Goal: Task Accomplishment & Management: Use online tool/utility

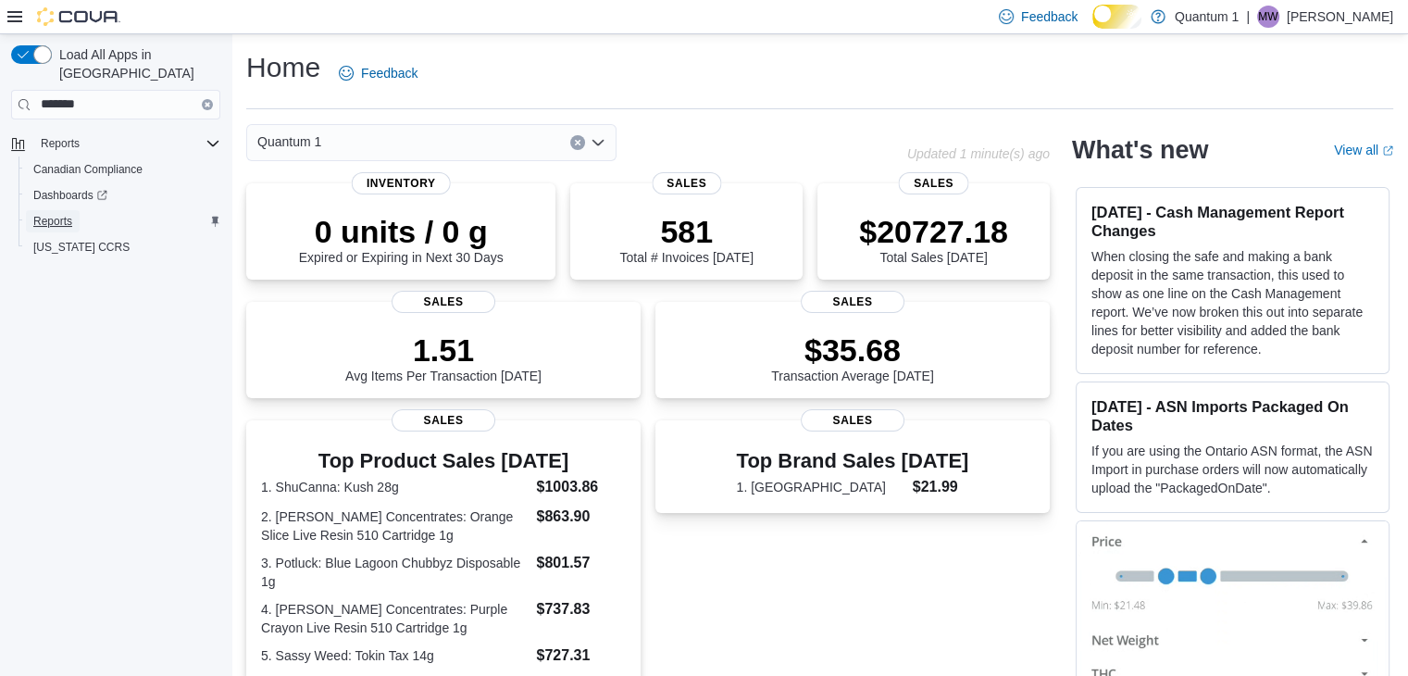
click at [66, 214] on span "Reports" at bounding box center [52, 221] width 39 height 15
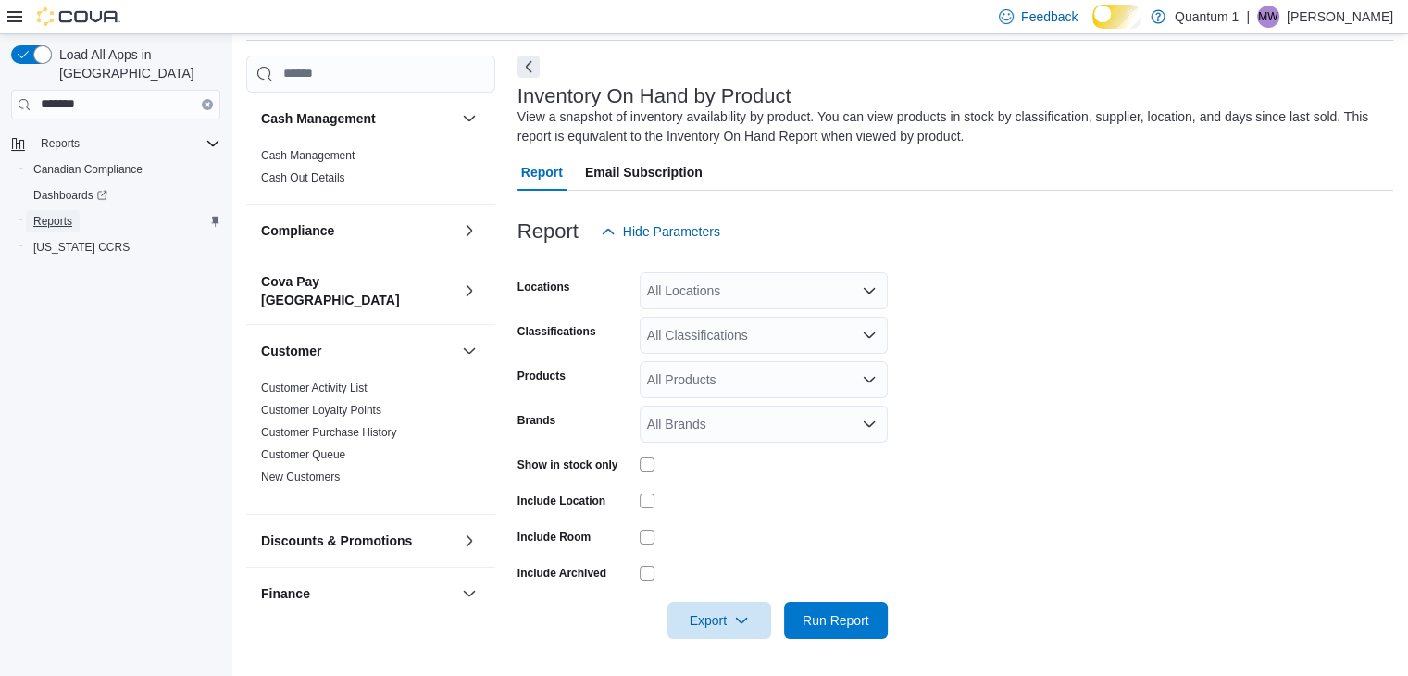
scroll to position [95, 0]
click at [866, 283] on icon "Open list of options" at bounding box center [869, 290] width 15 height 15
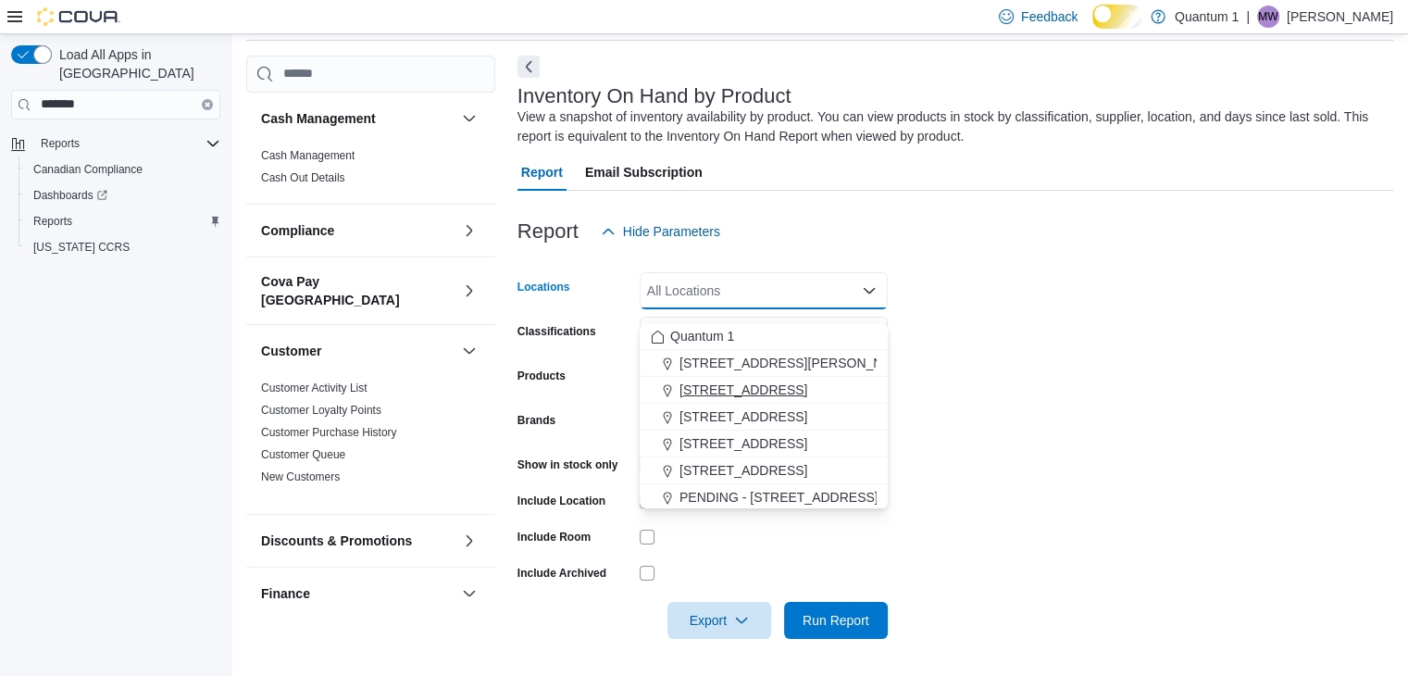
click at [807, 380] on span "[STREET_ADDRESS]" at bounding box center [743, 389] width 128 height 19
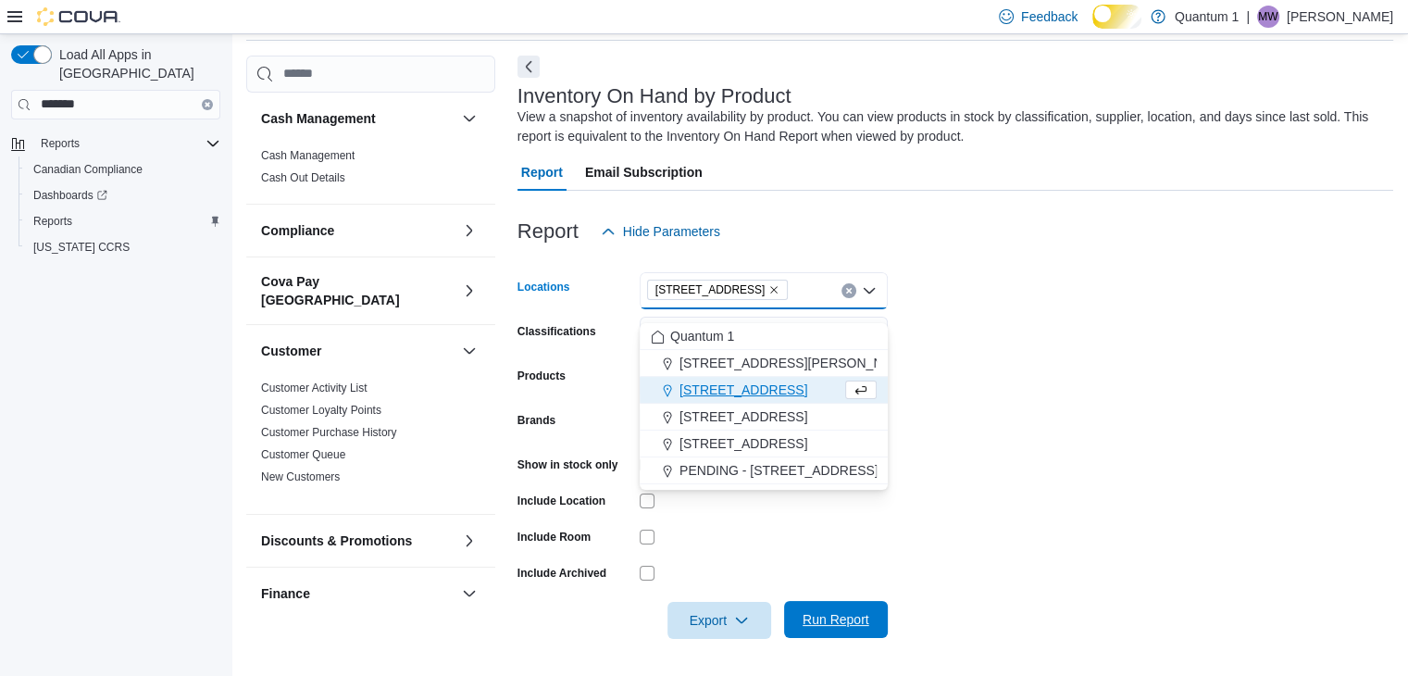
click at [823, 623] on span "Run Report" at bounding box center [836, 619] width 67 height 19
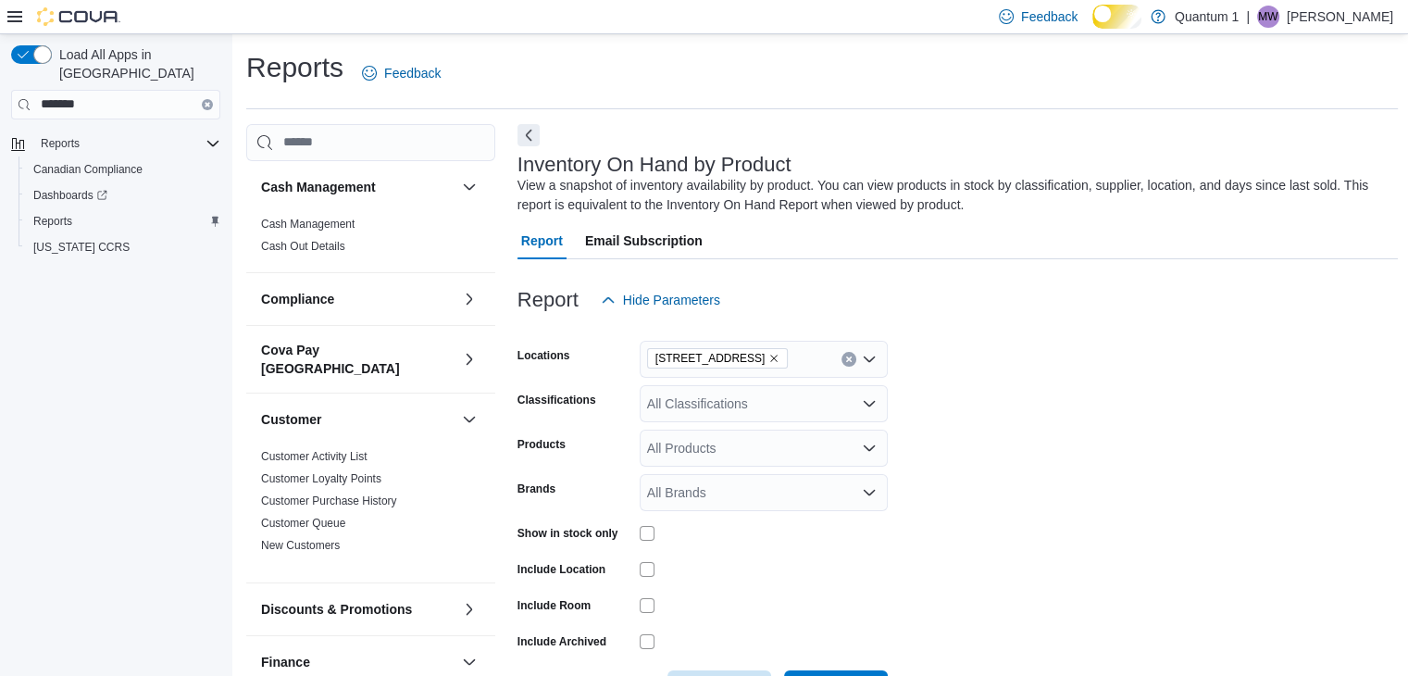
click at [847, 361] on icon "Clear input" at bounding box center [848, 358] width 5 height 5
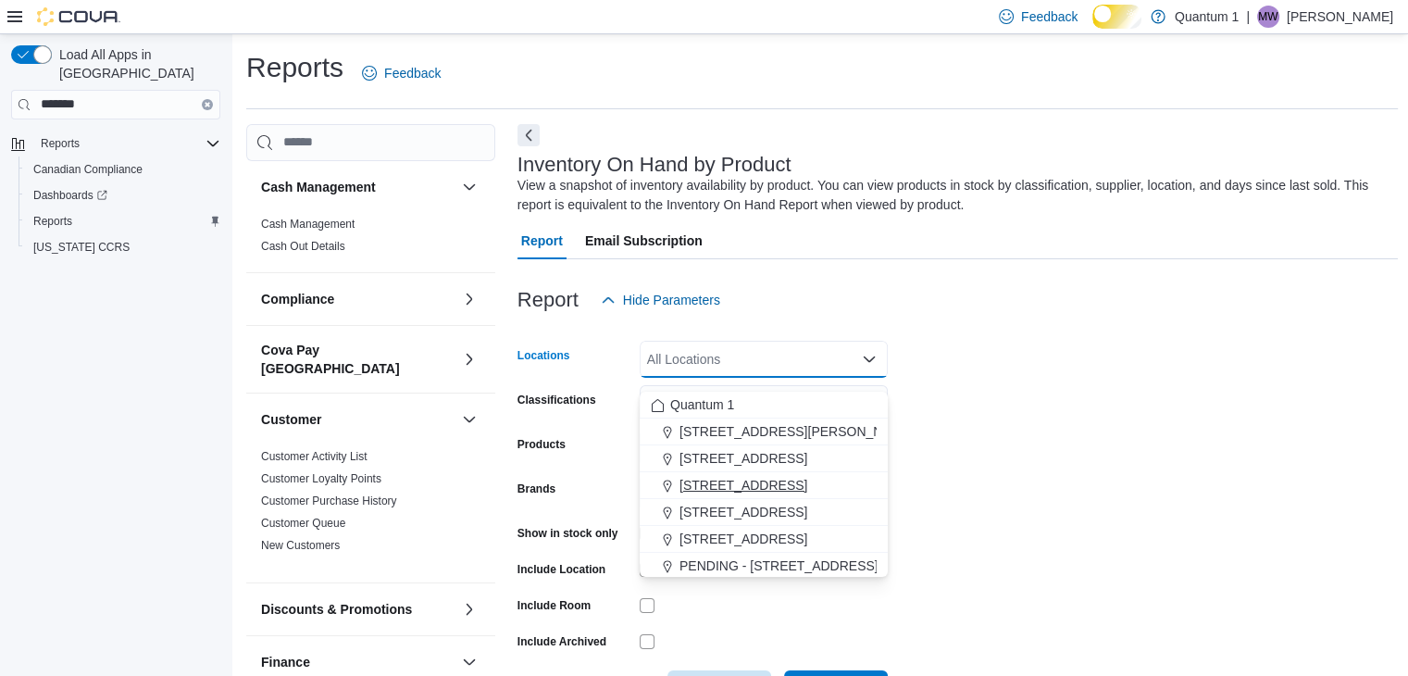
click at [807, 487] on span "[STREET_ADDRESS]" at bounding box center [743, 485] width 128 height 19
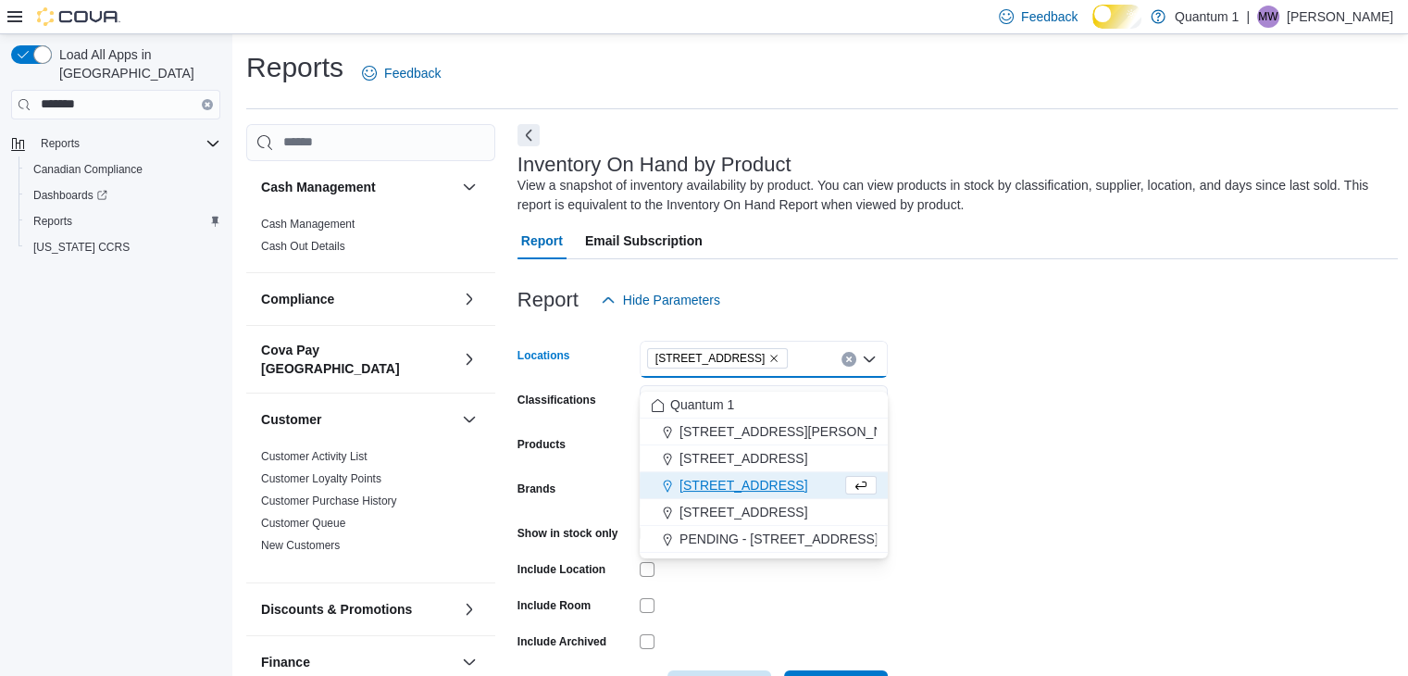
click at [796, 489] on span "[STREET_ADDRESS]" at bounding box center [743, 485] width 128 height 19
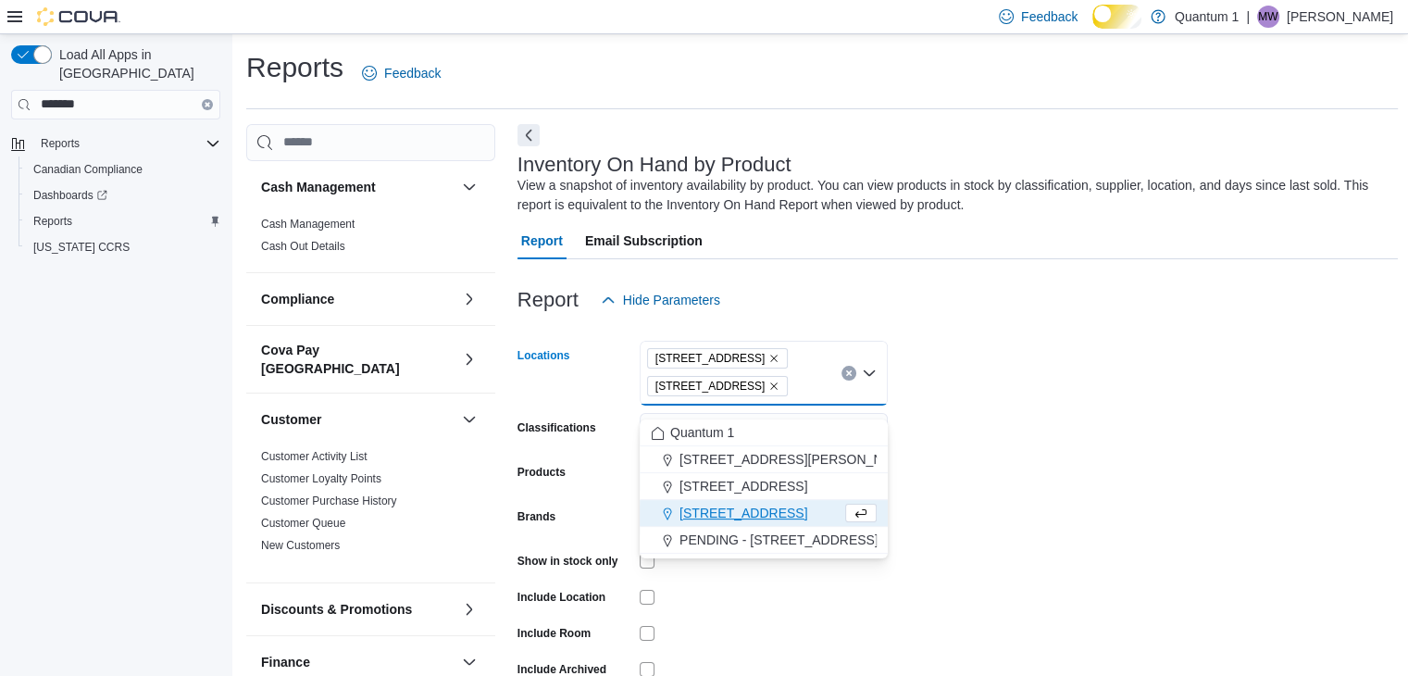
click at [779, 390] on icon "Remove 820 Marine Drive - North Vancouver from selection in this group" at bounding box center [774, 385] width 7 height 7
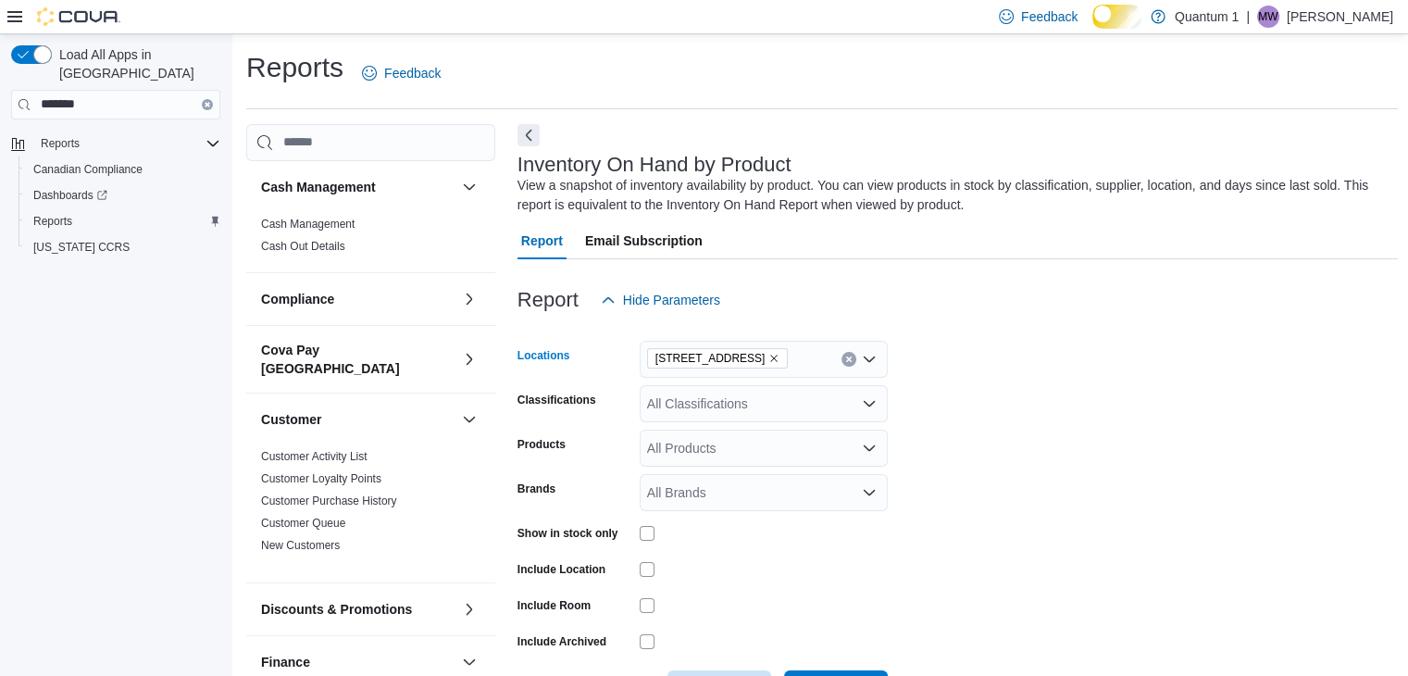
scroll to position [370, 0]
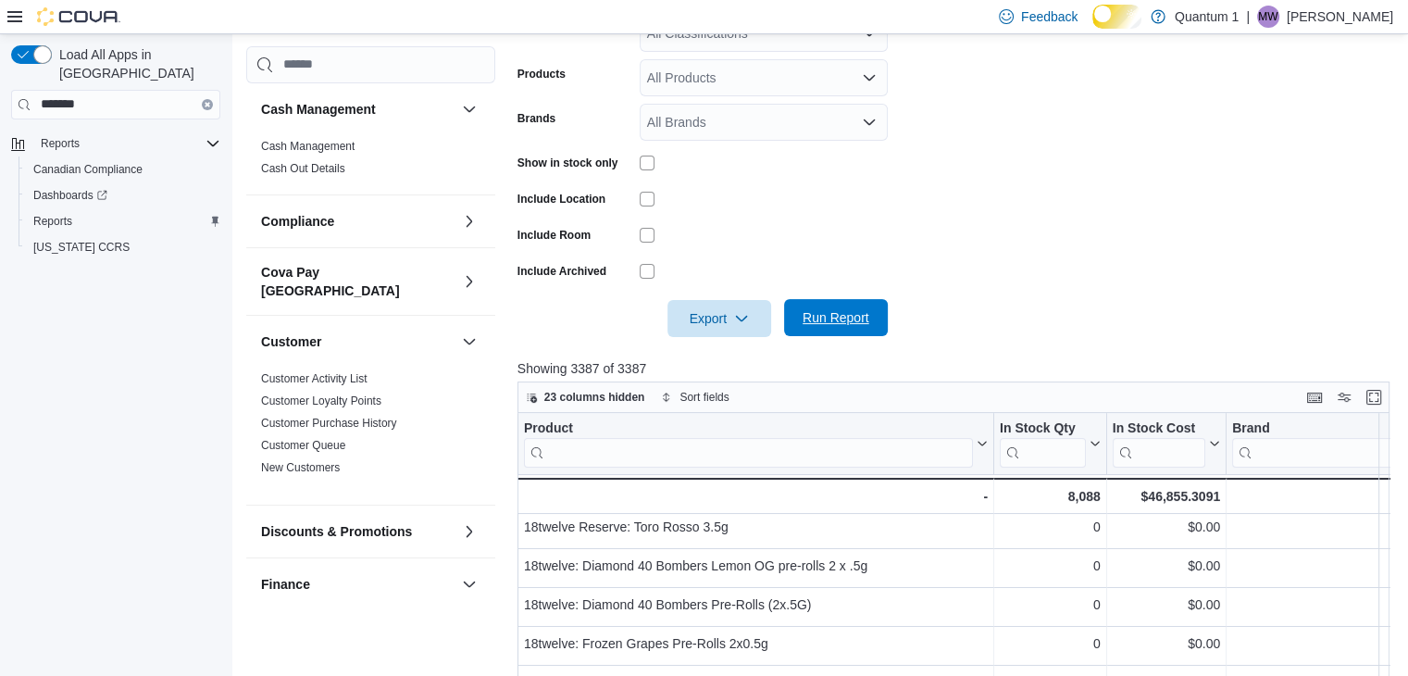
click at [817, 327] on span "Run Report" at bounding box center [836, 317] width 67 height 19
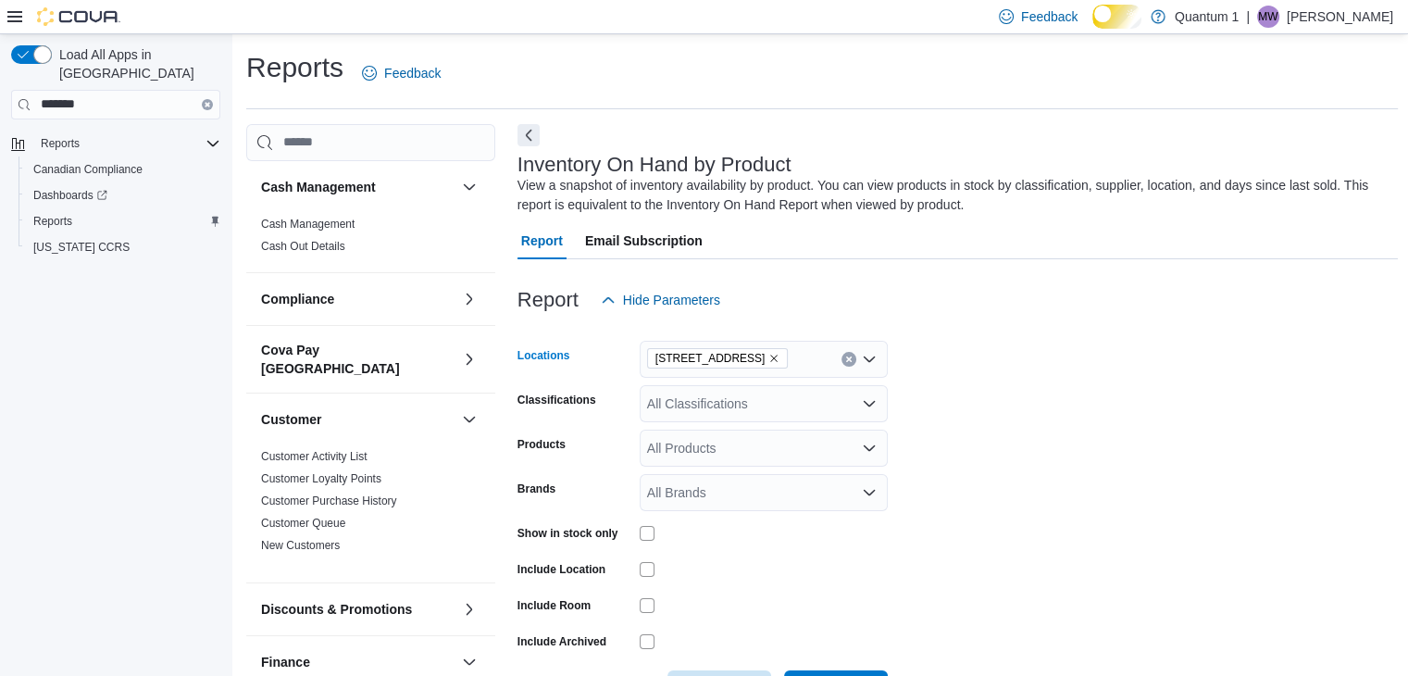
click at [779, 364] on icon "Remove 615 7th Ave - Keremeos from selection in this group" at bounding box center [773, 358] width 11 height 11
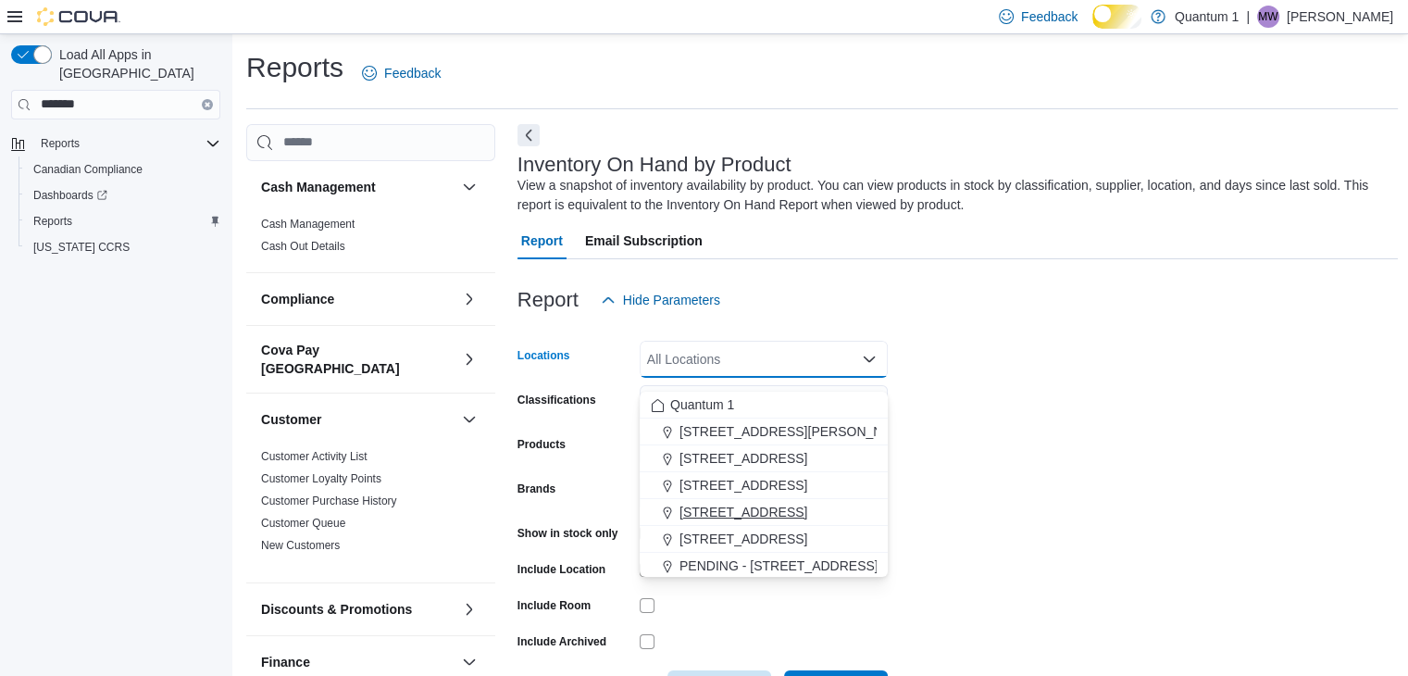
click at [792, 509] on span "[STREET_ADDRESS]" at bounding box center [743, 512] width 128 height 19
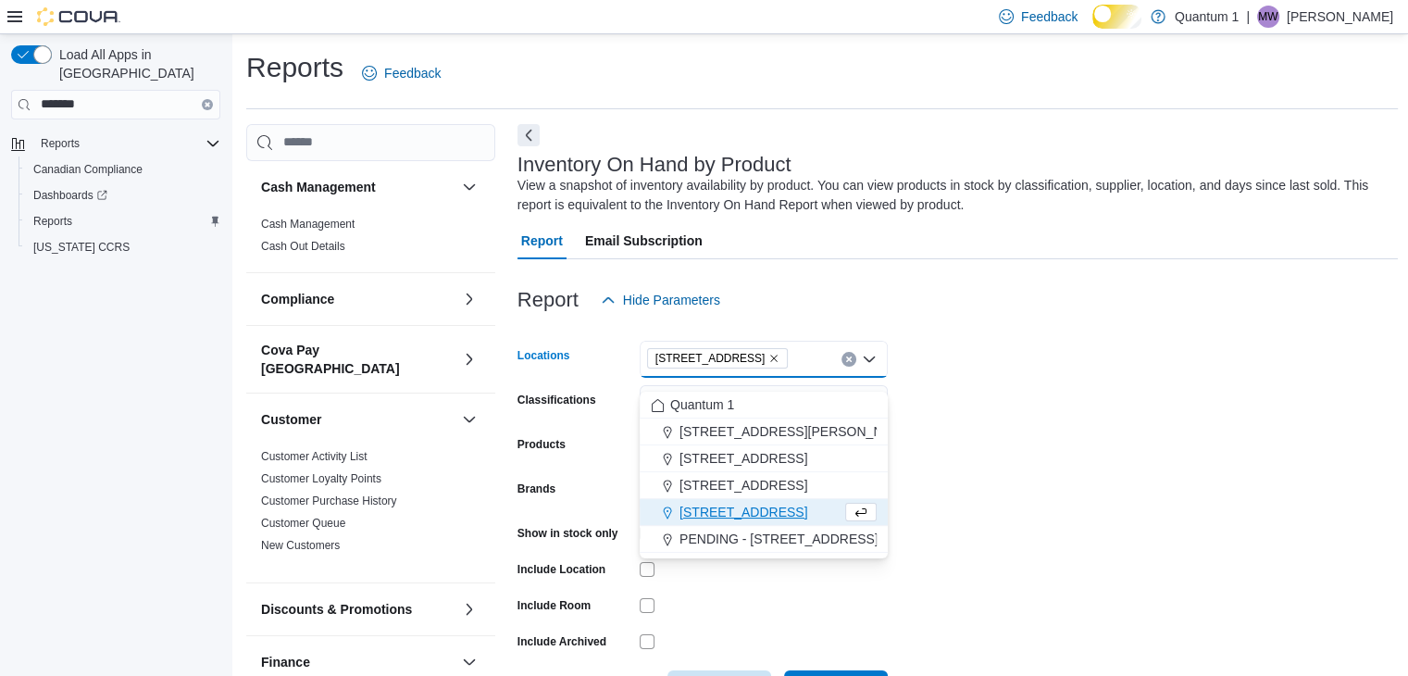
click at [1207, 490] on form "Locations [STREET_ADDRESS] Combo box. Selected. [STREET_ADDRESS]. Press Backspa…" at bounding box center [957, 512] width 881 height 389
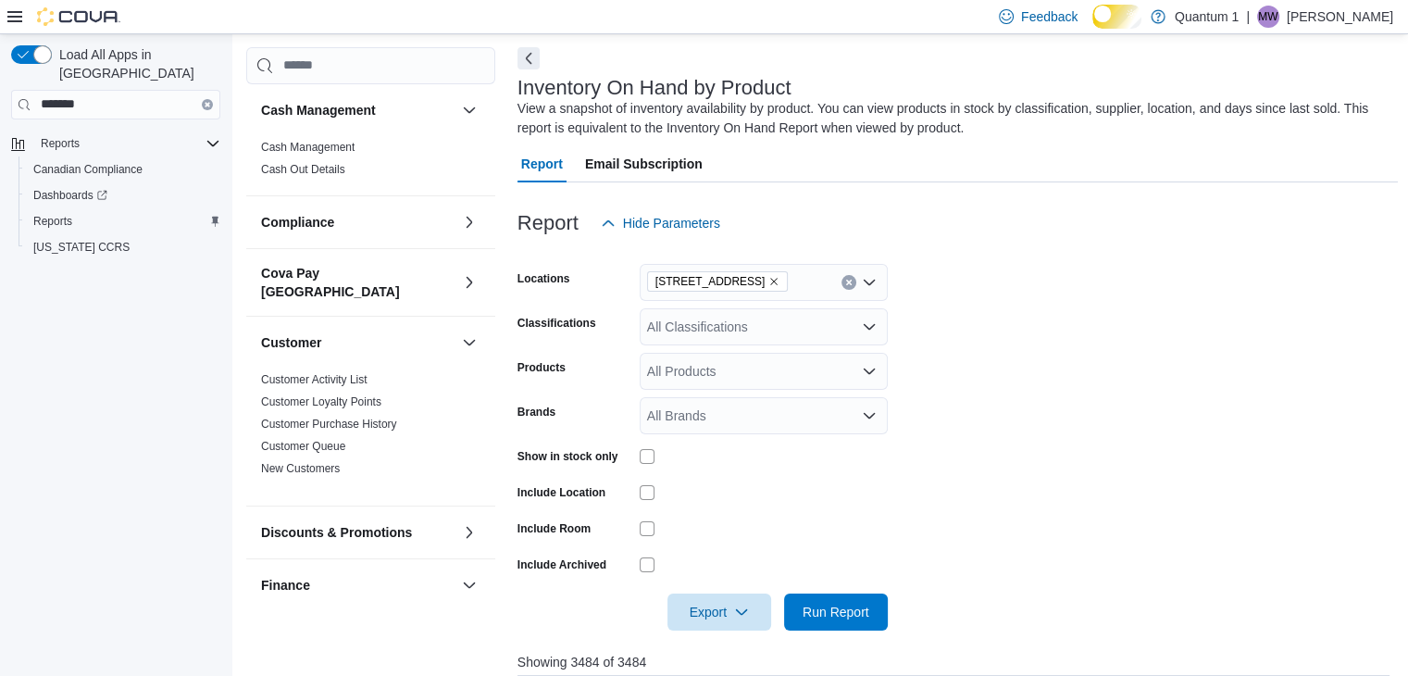
scroll to position [278, 0]
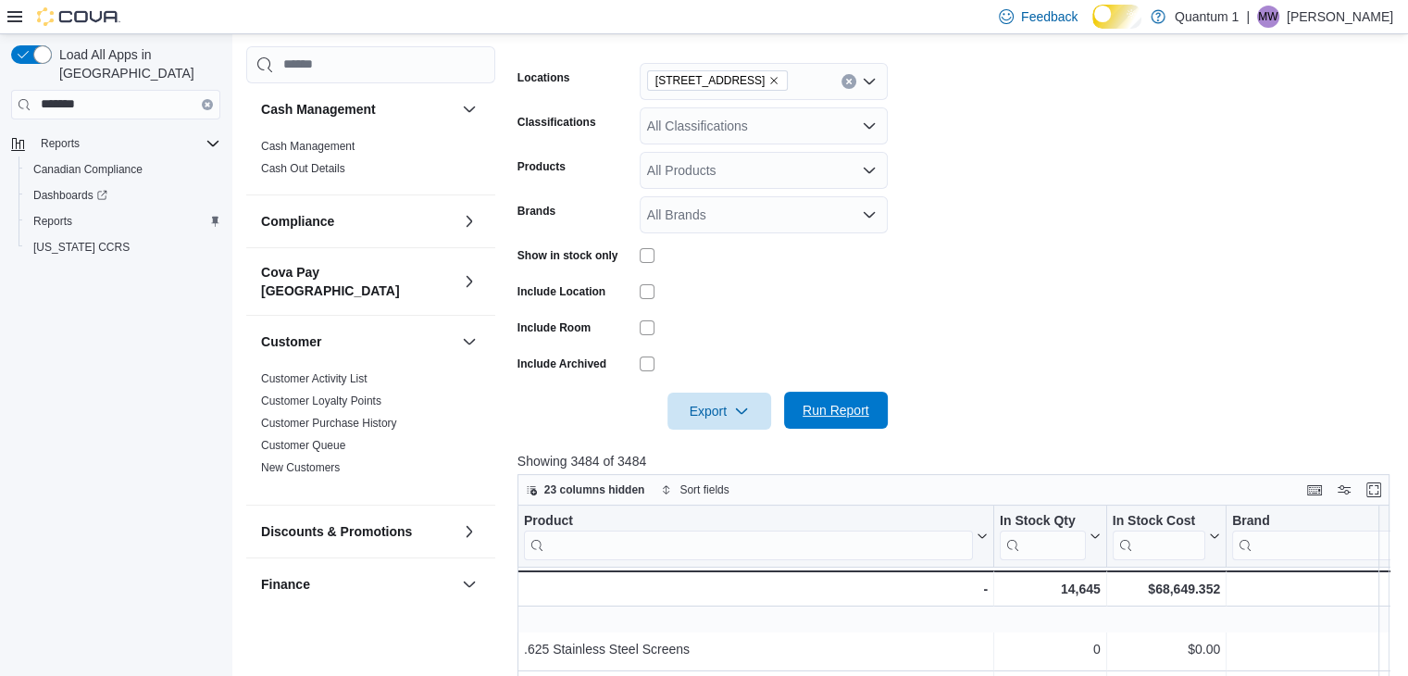
click at [837, 419] on span "Run Report" at bounding box center [836, 410] width 67 height 19
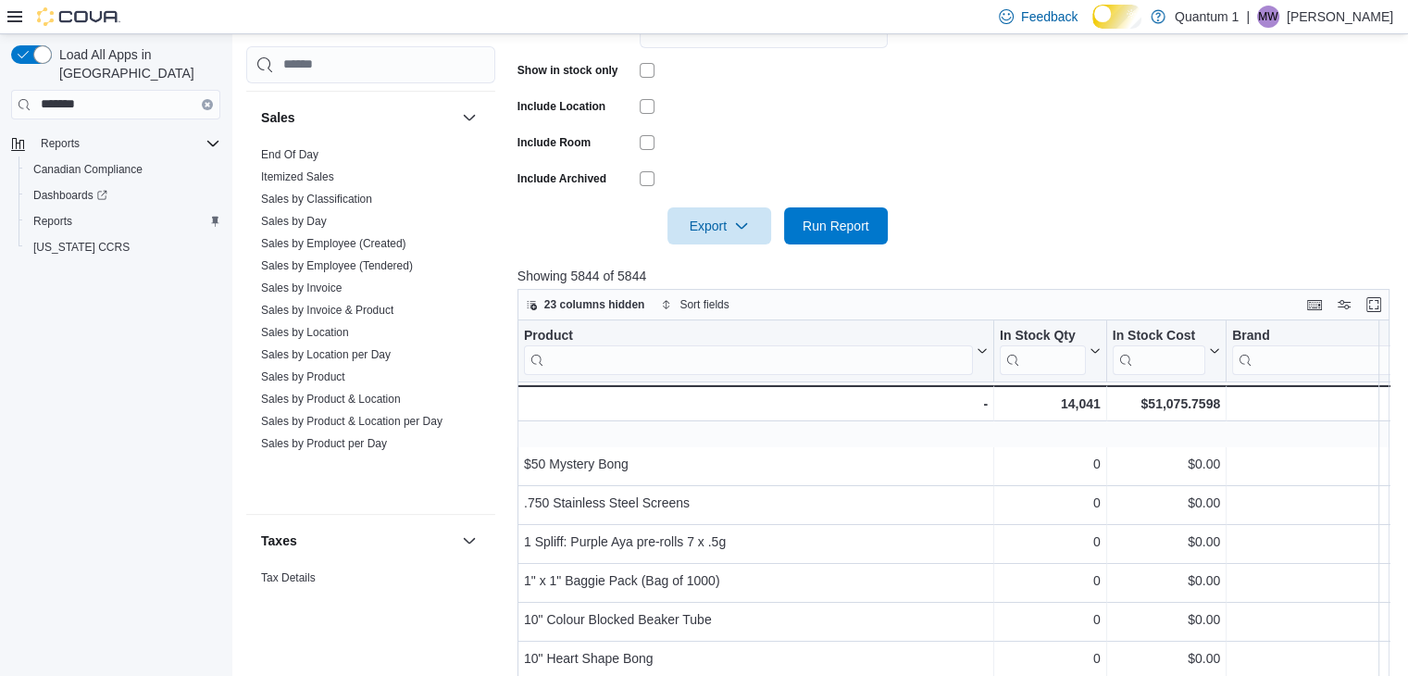
scroll to position [1296, 0]
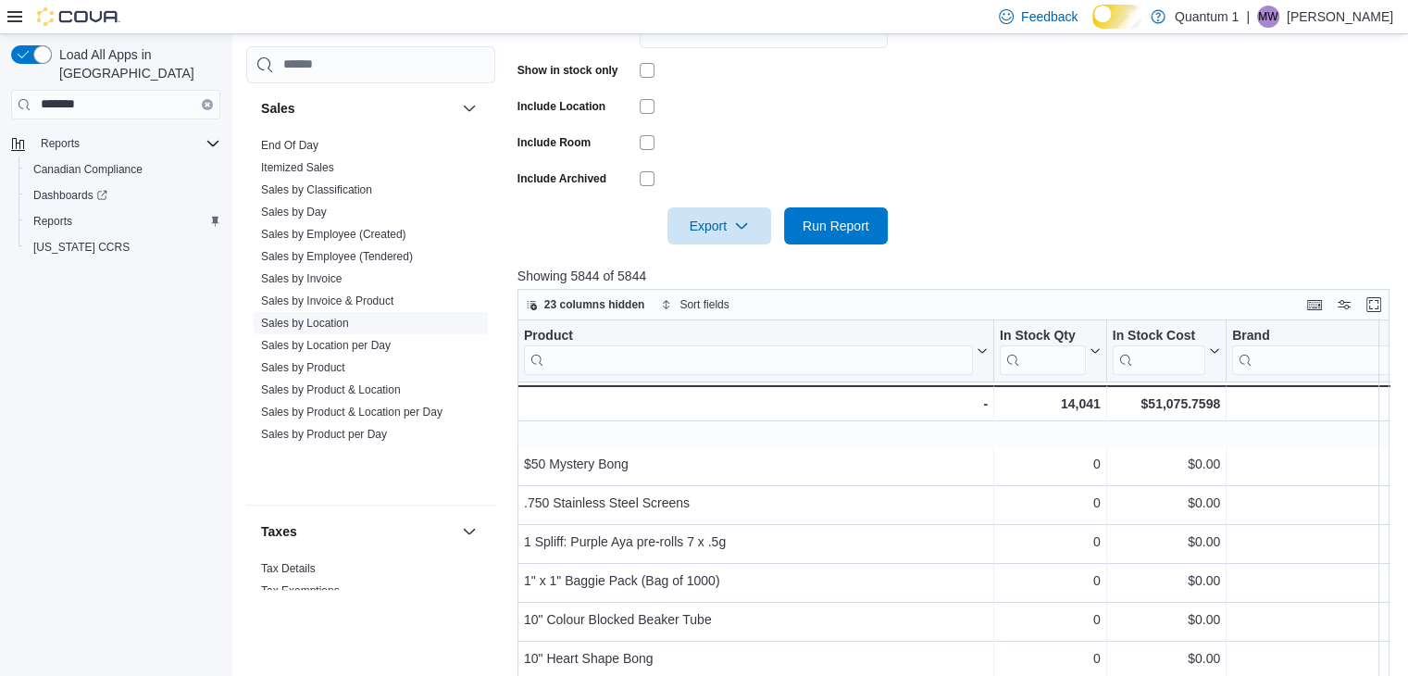
click at [349, 330] on link "Sales by Location" at bounding box center [305, 323] width 88 height 13
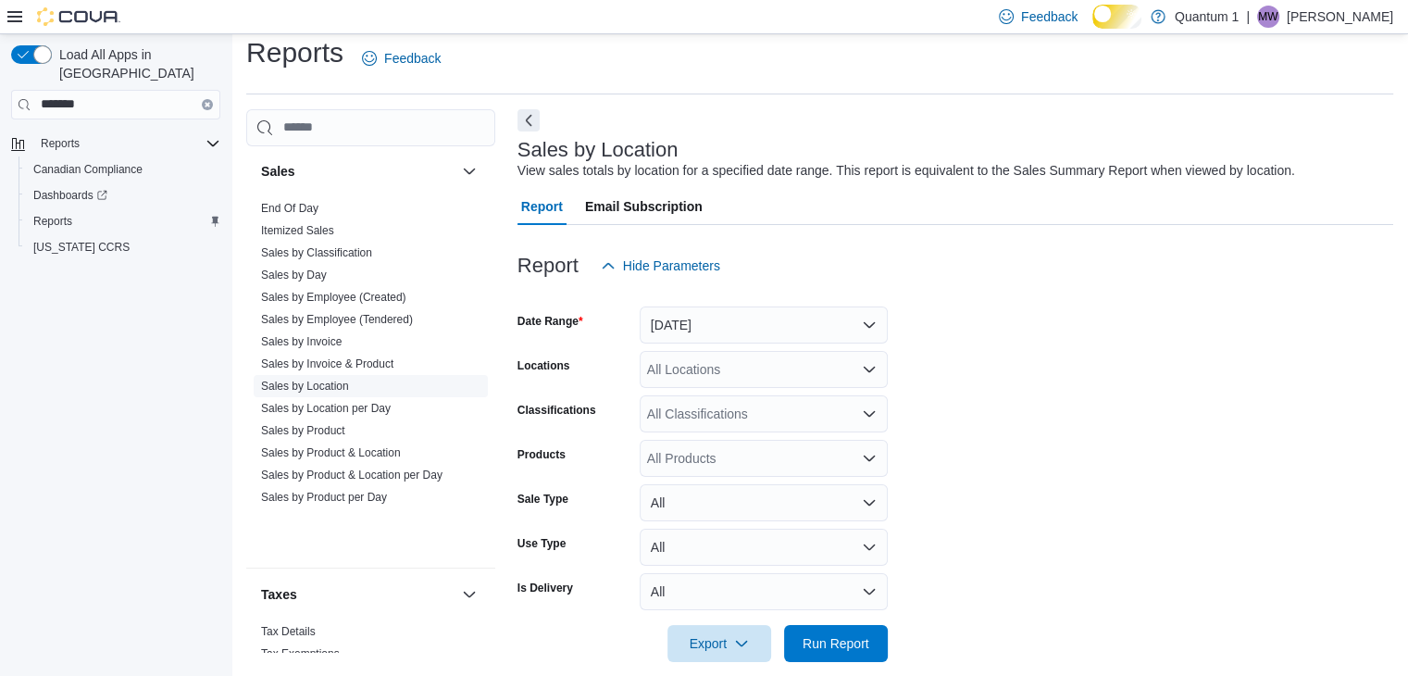
scroll to position [52, 0]
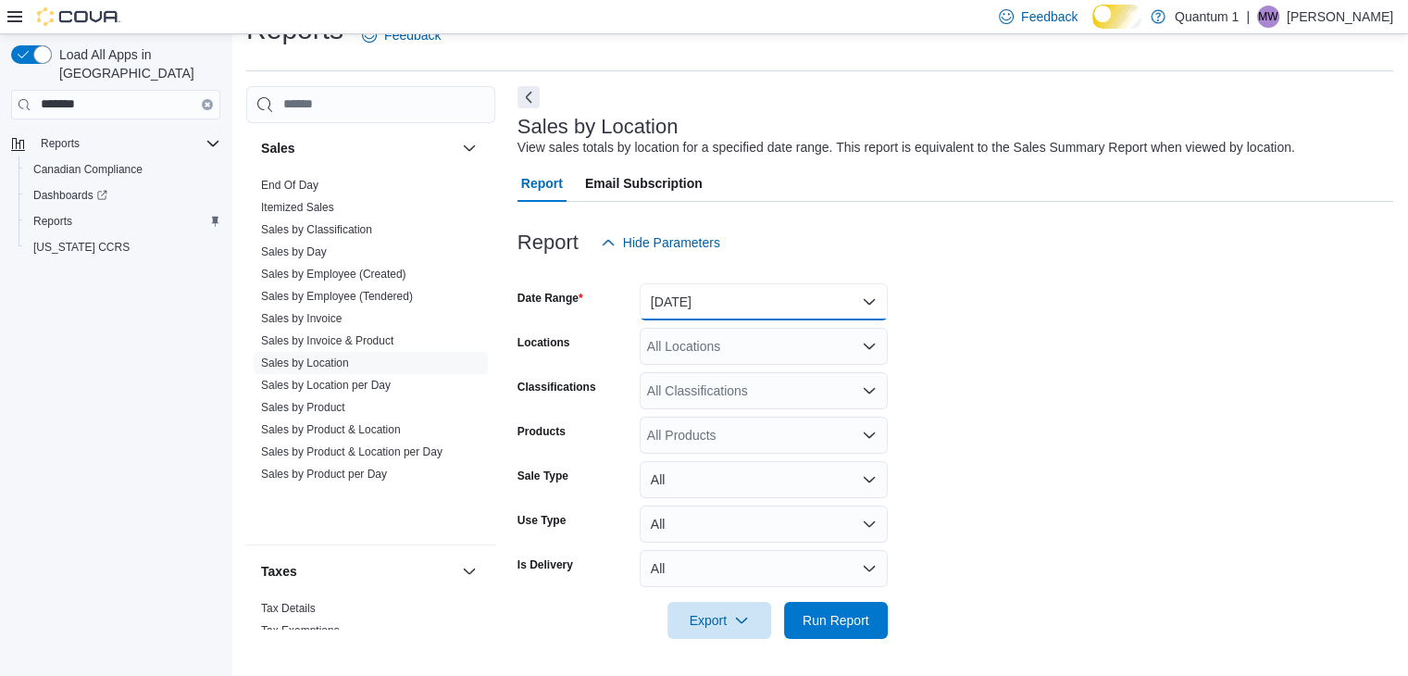
click at [867, 300] on button "[DATE]" at bounding box center [764, 301] width 248 height 37
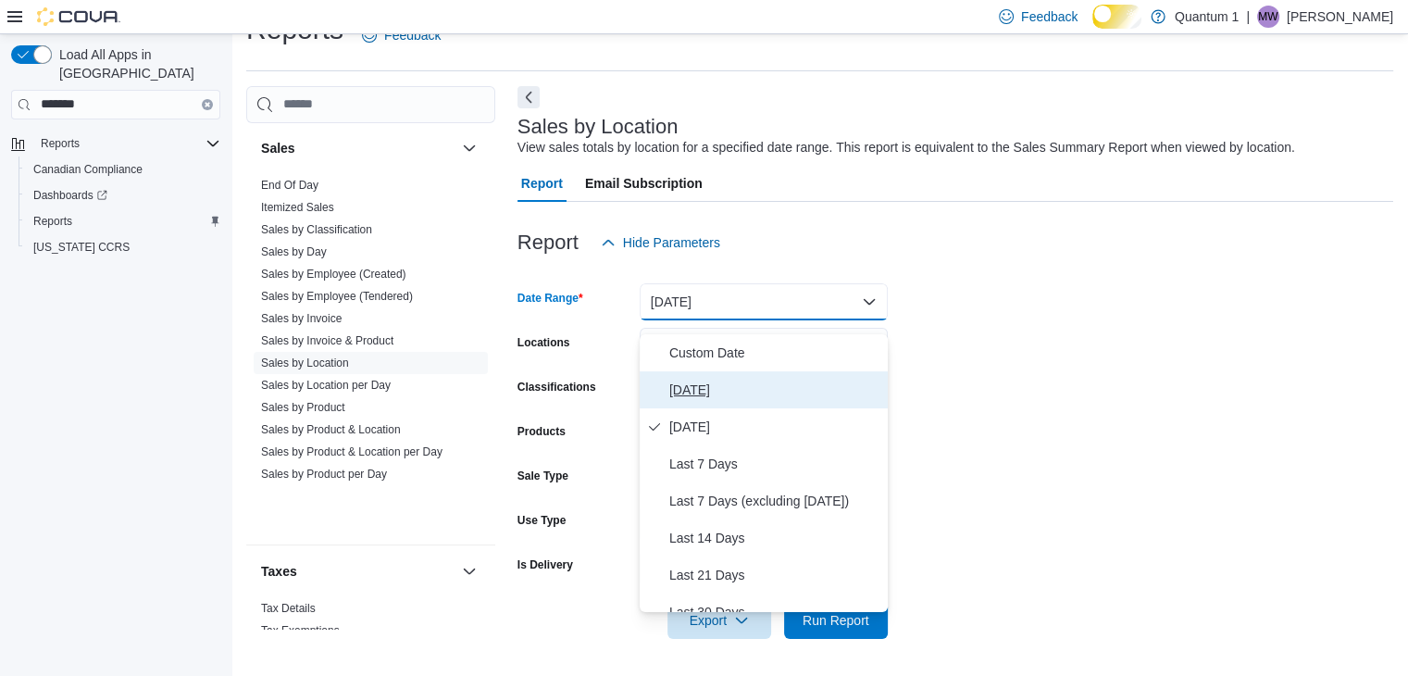
click at [692, 386] on span "[DATE]" at bounding box center [774, 390] width 211 height 22
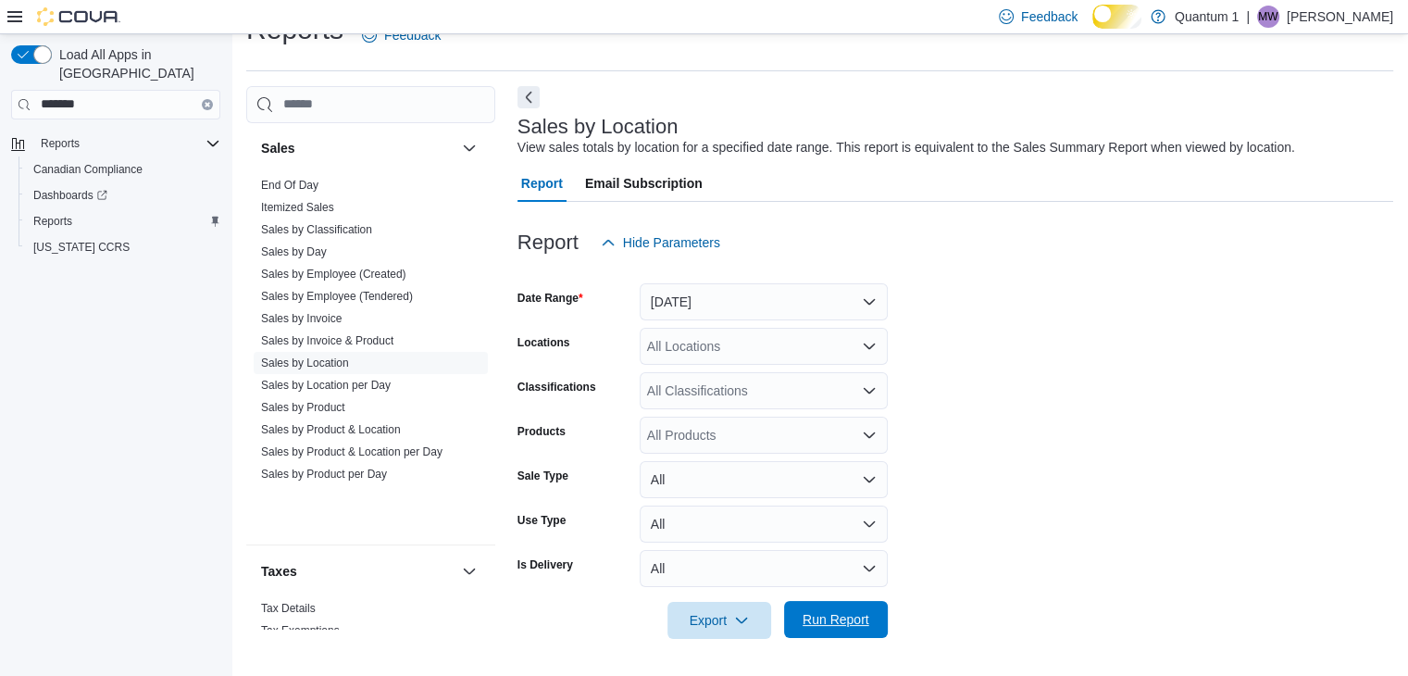
click at [839, 611] on span "Run Report" at bounding box center [836, 619] width 67 height 19
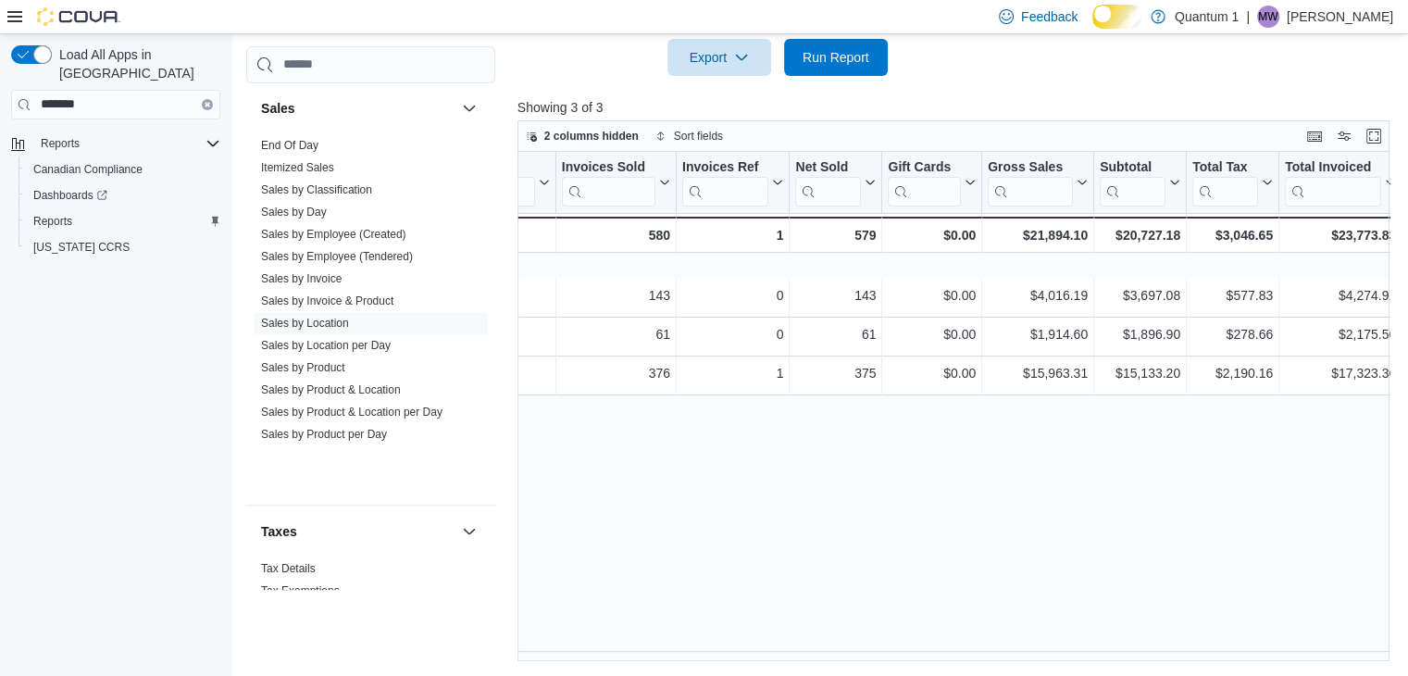
scroll to position [0, 220]
